Goal: Communication & Community: Answer question/provide support

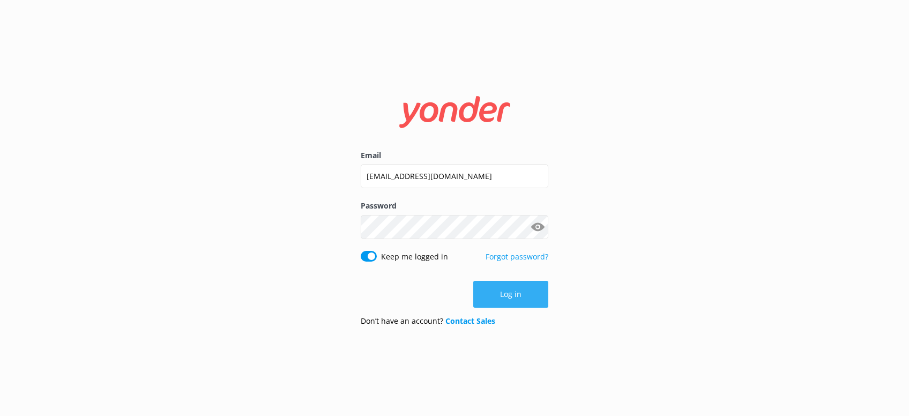
click at [528, 294] on button "Log in" at bounding box center [510, 294] width 75 height 27
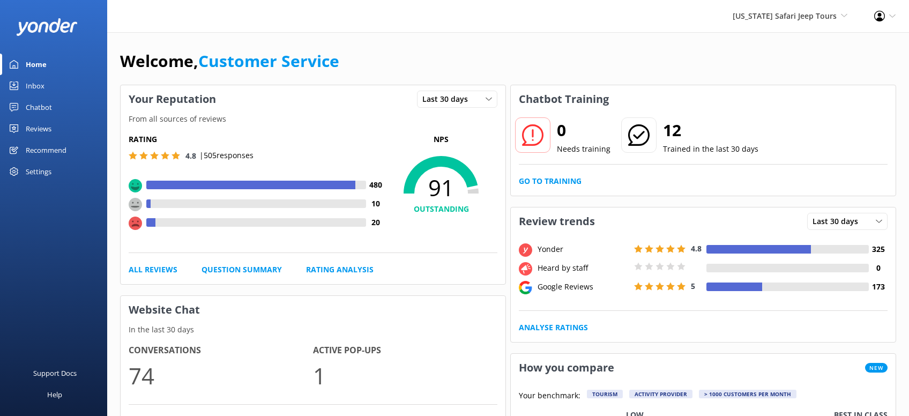
click at [45, 129] on div "Reviews" at bounding box center [39, 128] width 26 height 21
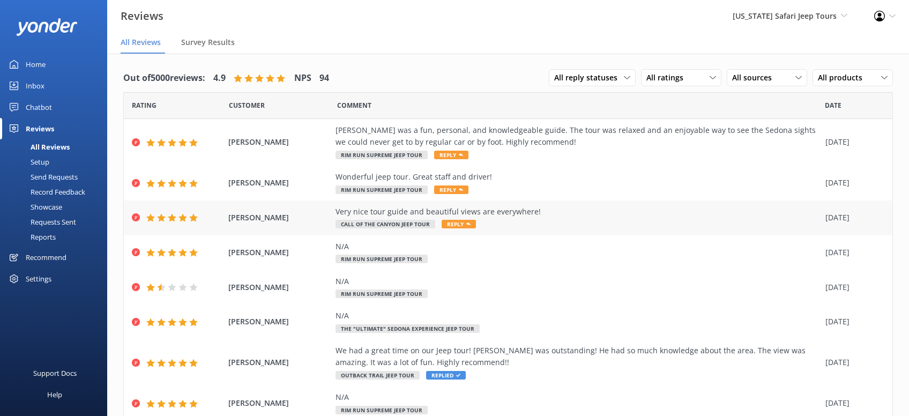
click at [459, 225] on span "Reply" at bounding box center [458, 224] width 34 height 9
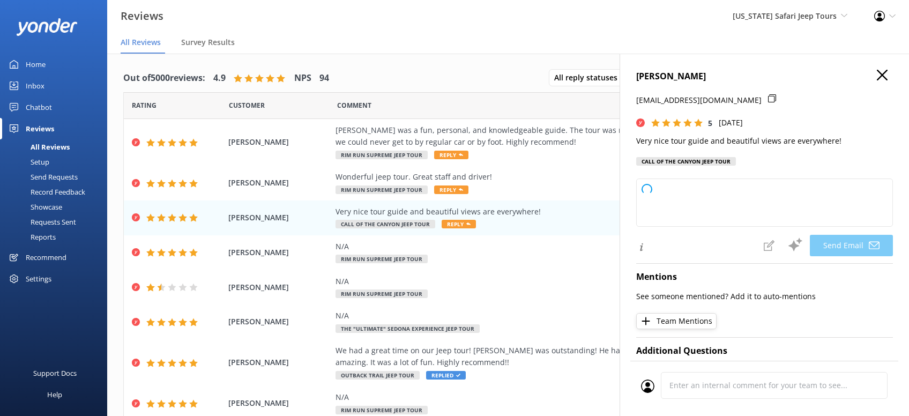
type textarea "Thanks so much, [PERSON_NAME]! We’re glad you enjoyed the views and had a great…"
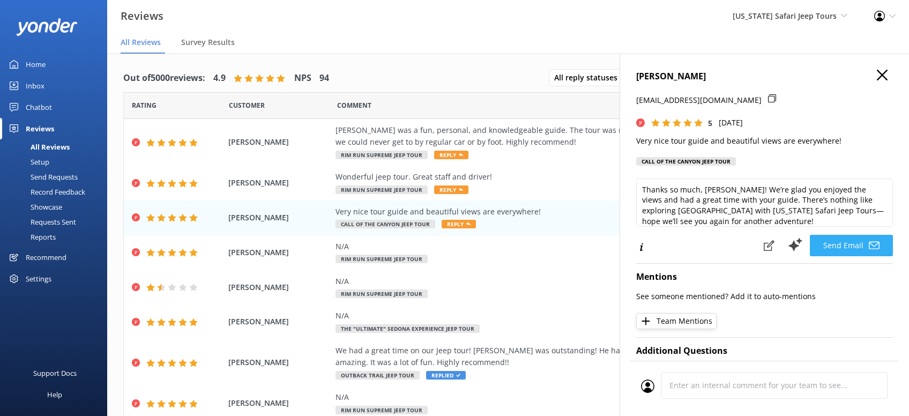
click at [853, 245] on button "Send Email" at bounding box center [851, 245] width 83 height 21
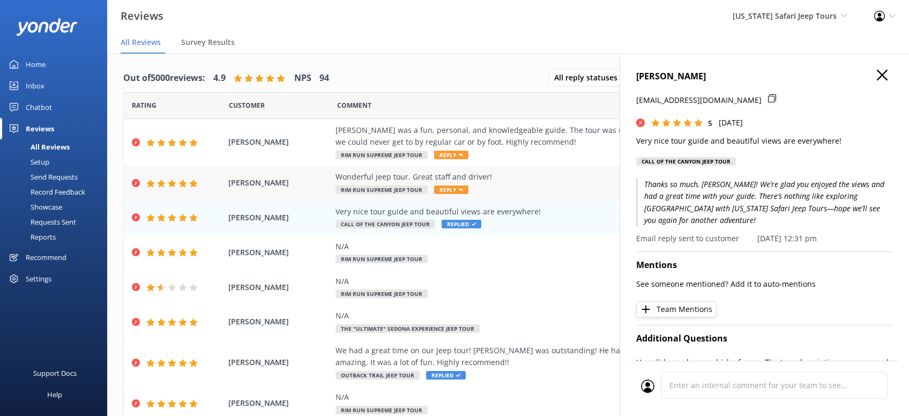
click at [449, 189] on span "Reply" at bounding box center [451, 189] width 34 height 9
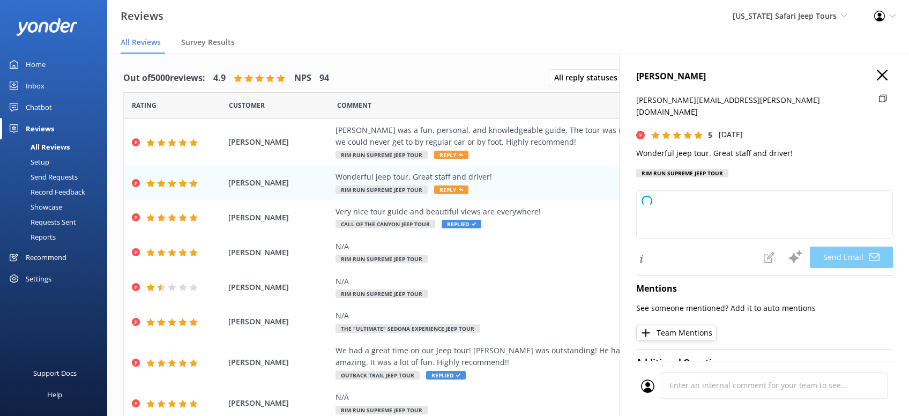
type textarea "Thanks so much, [PERSON_NAME]! We’re glad you had a wonderful time out on the t…"
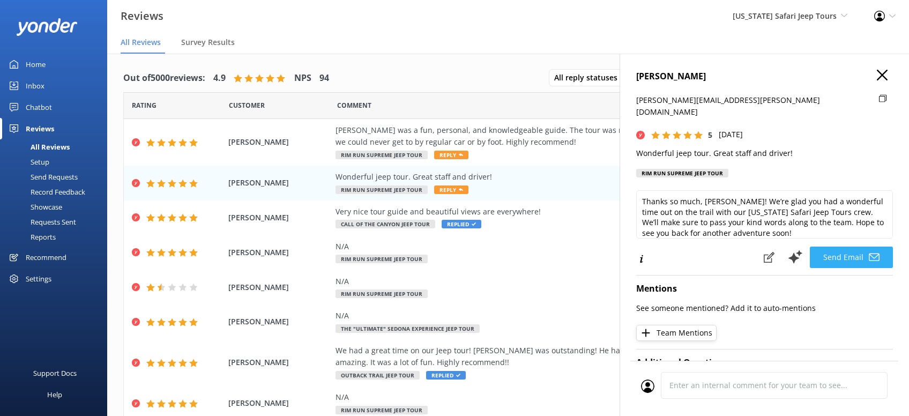
click at [848, 246] on button "Send Email" at bounding box center [851, 256] width 83 height 21
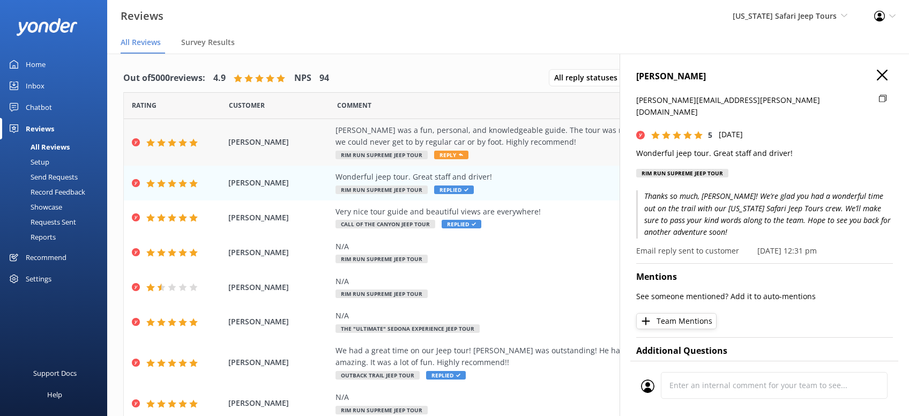
click at [445, 154] on span "Reply" at bounding box center [451, 155] width 34 height 9
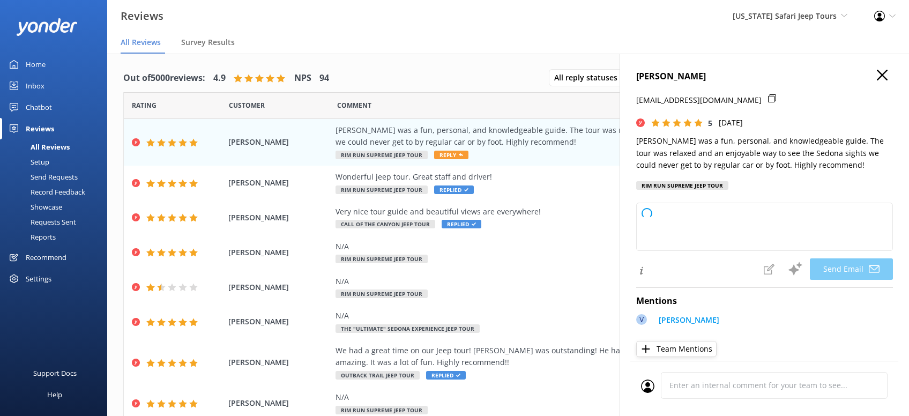
type textarea "Thanks so much, [PERSON_NAME]! We’re thrilled you had a great time exploring [G…"
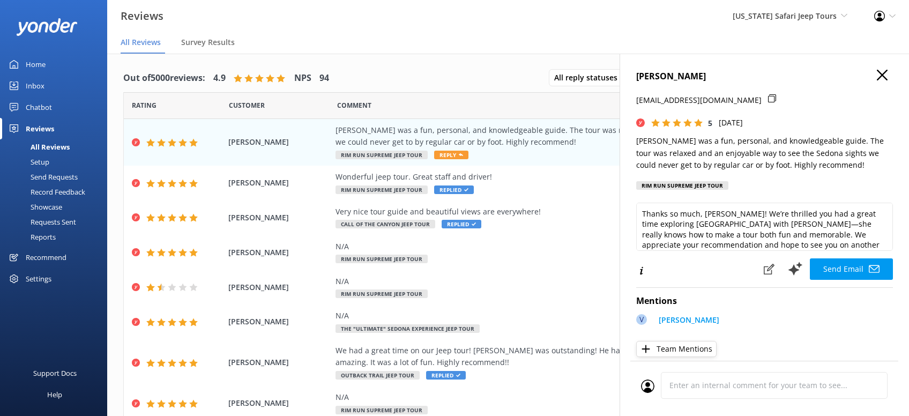
click at [843, 267] on button "Send Email" at bounding box center [851, 268] width 83 height 21
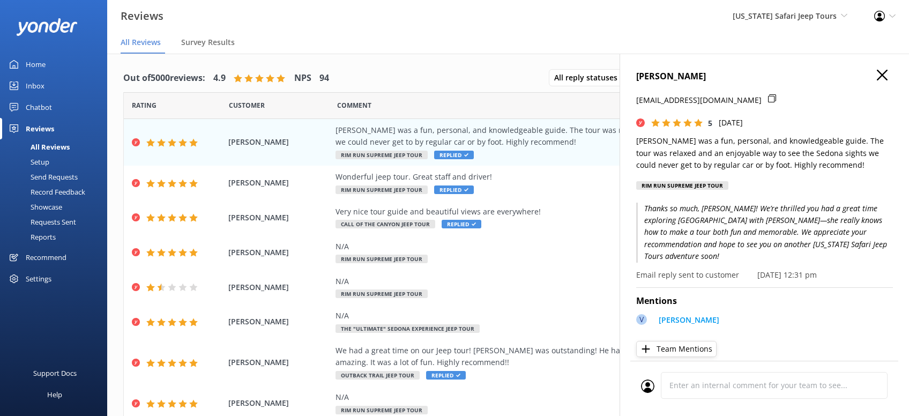
click at [885, 73] on icon "button" at bounding box center [882, 75] width 11 height 11
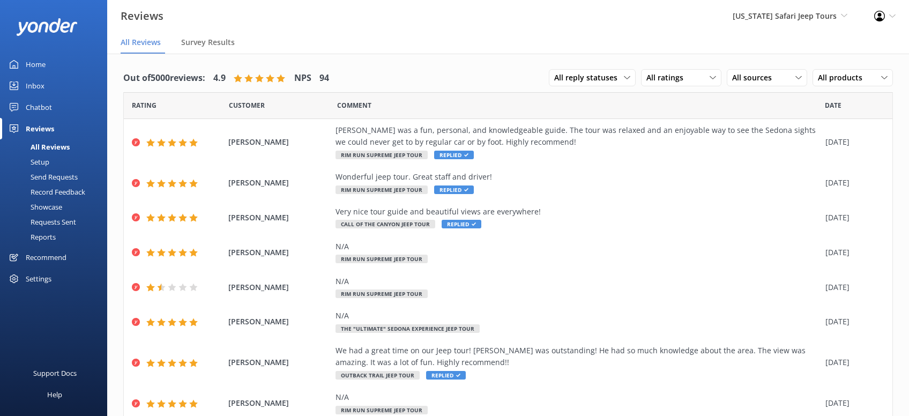
click at [39, 84] on div "Inbox" at bounding box center [35, 85] width 19 height 21
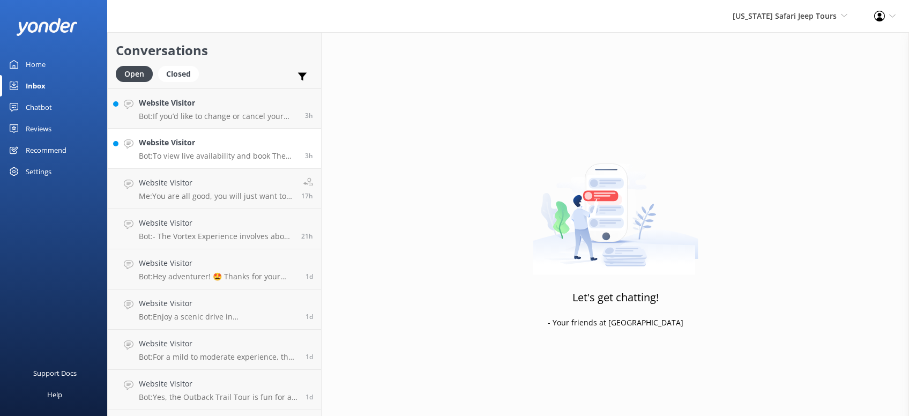
click at [232, 147] on h4 "Website Visitor" at bounding box center [218, 143] width 158 height 12
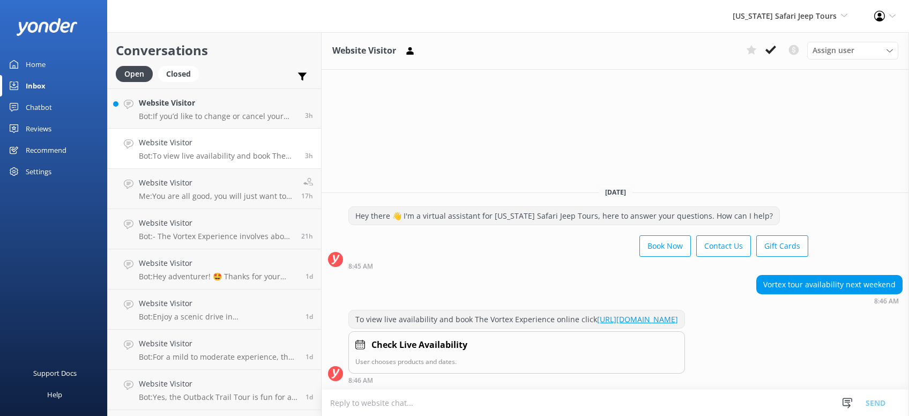
click at [423, 407] on textarea at bounding box center [614, 403] width 587 height 26
type textarea "h"
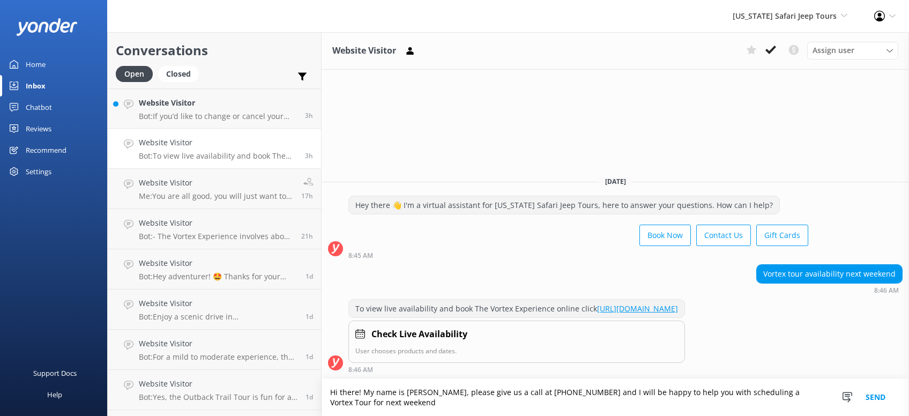
type textarea "Hi there! My name is [PERSON_NAME], please give us a call at [PHONE_NUMBER] and…"
click at [878, 398] on button "Send" at bounding box center [875, 397] width 40 height 37
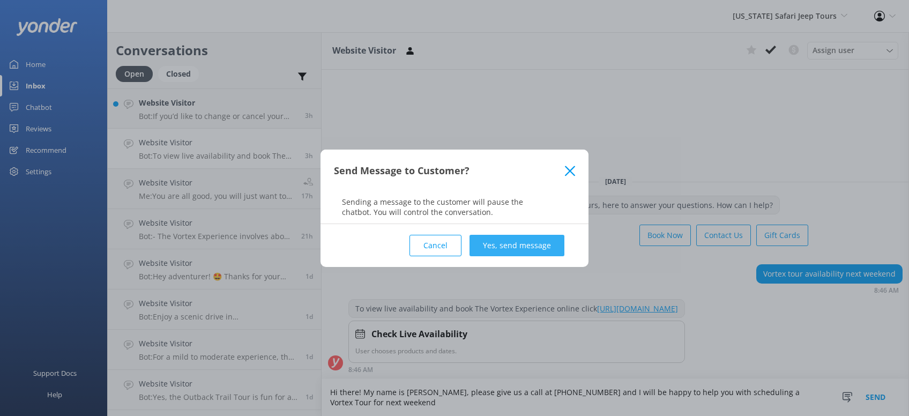
click at [508, 248] on button "Yes, send message" at bounding box center [516, 245] width 95 height 21
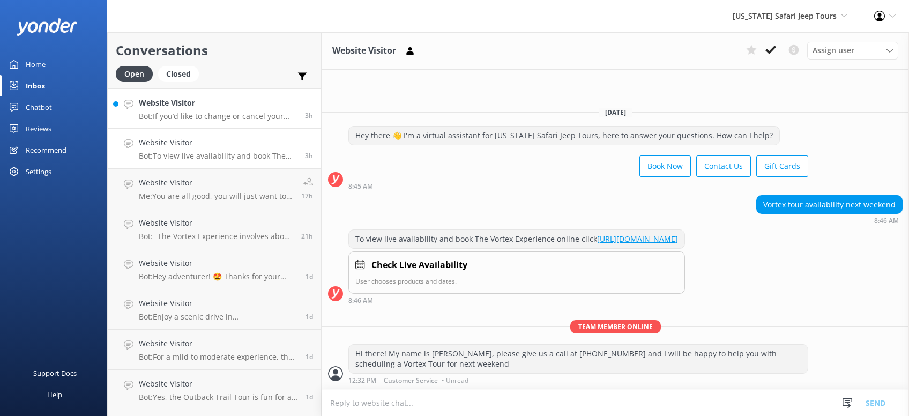
click at [228, 107] on h4 "Website Visitor" at bounding box center [218, 103] width 158 height 12
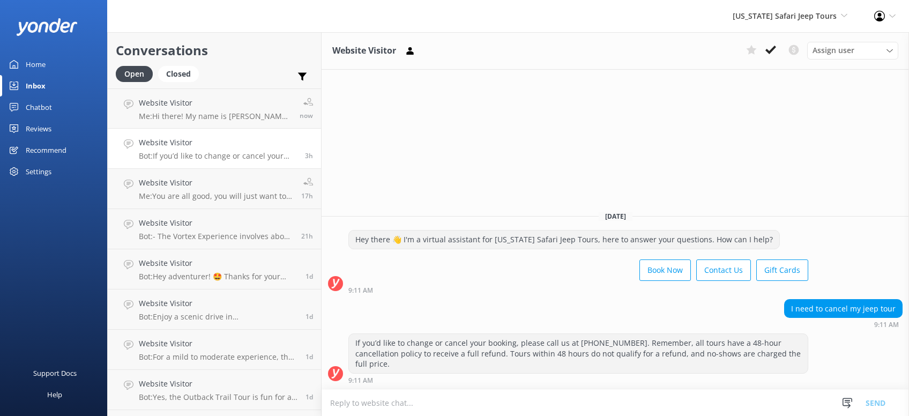
click at [459, 400] on textarea at bounding box center [614, 403] width 587 height 26
type textarea "H"
type textarea "T"
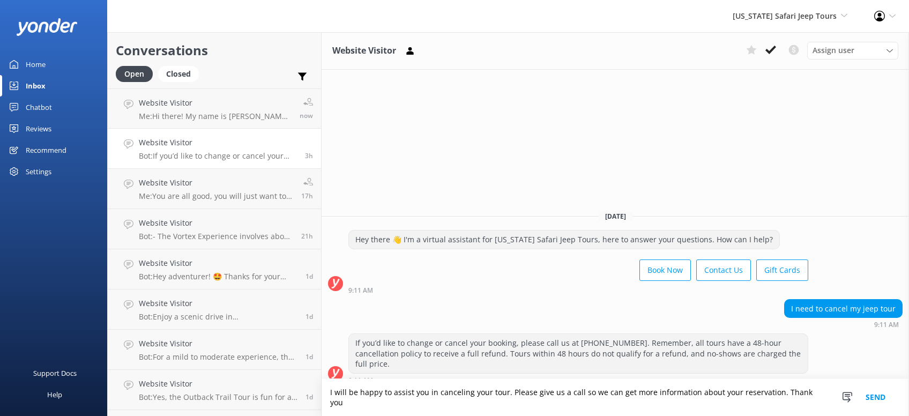
type textarea "I will be happy to assist you in canceling your tour. Please give us a call so …"
